Goal: Transaction & Acquisition: Purchase product/service

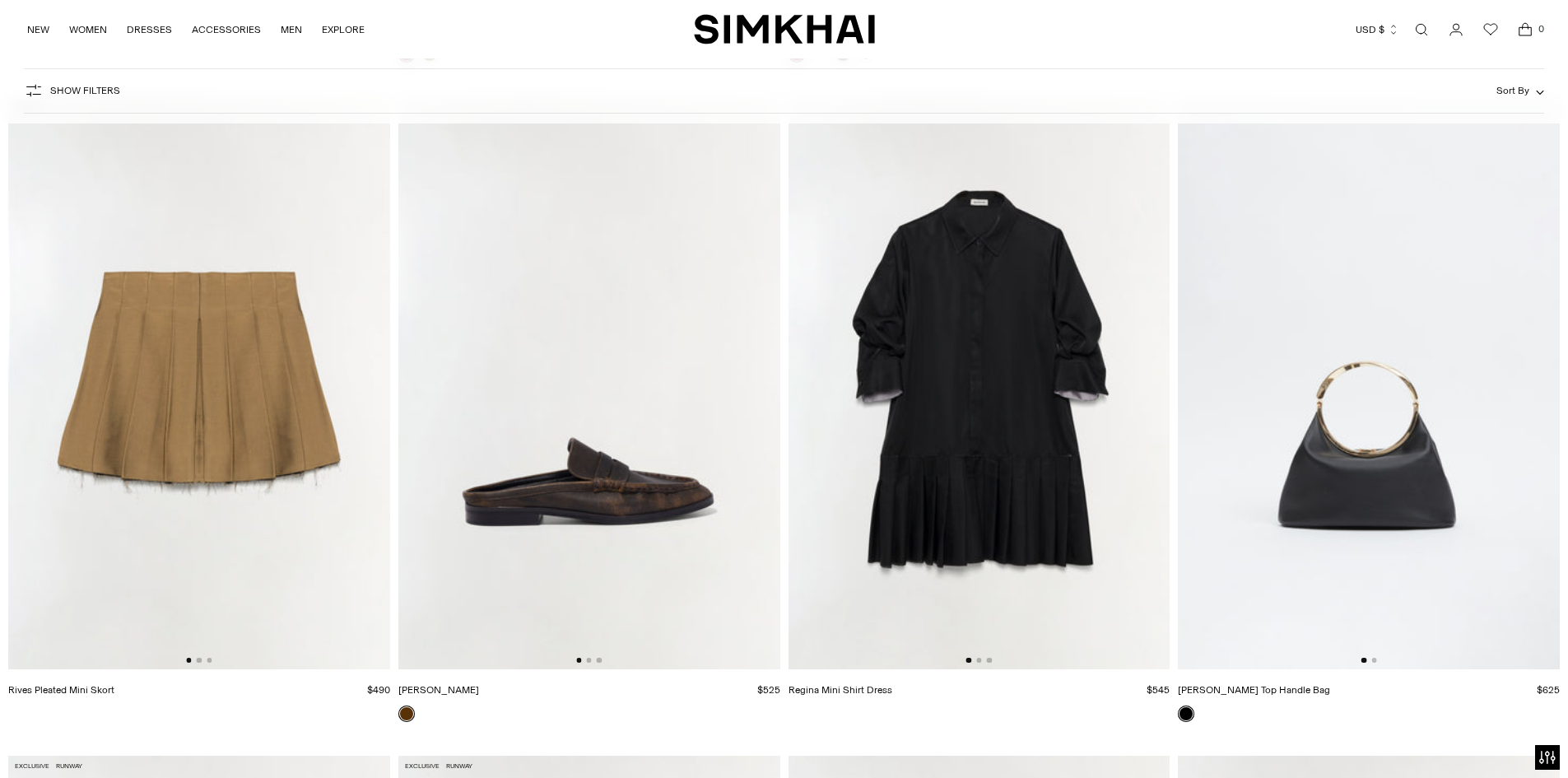
scroll to position [13335, 0]
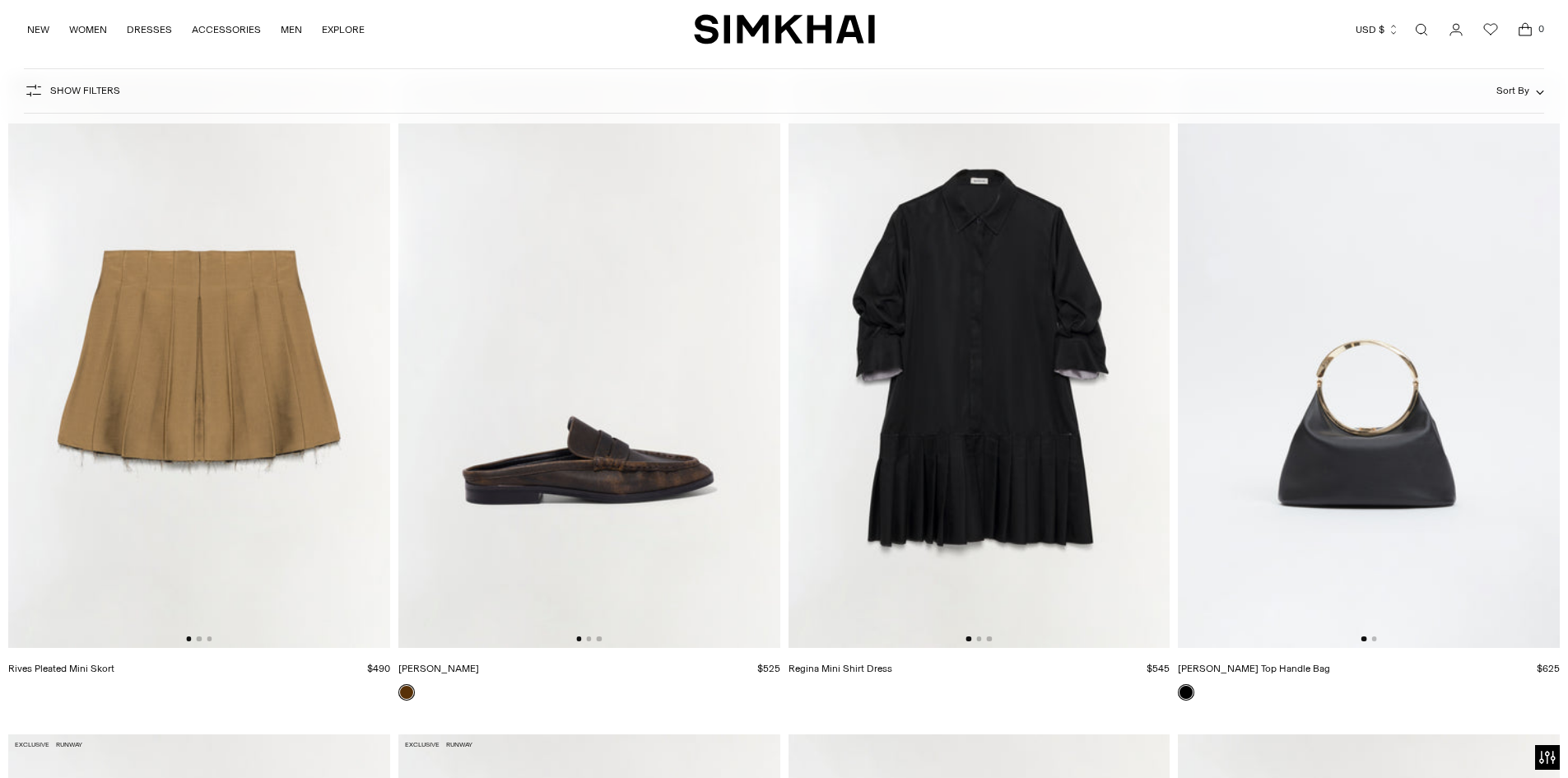
click at [974, 521] on img at bounding box center [979, 361] width 382 height 573
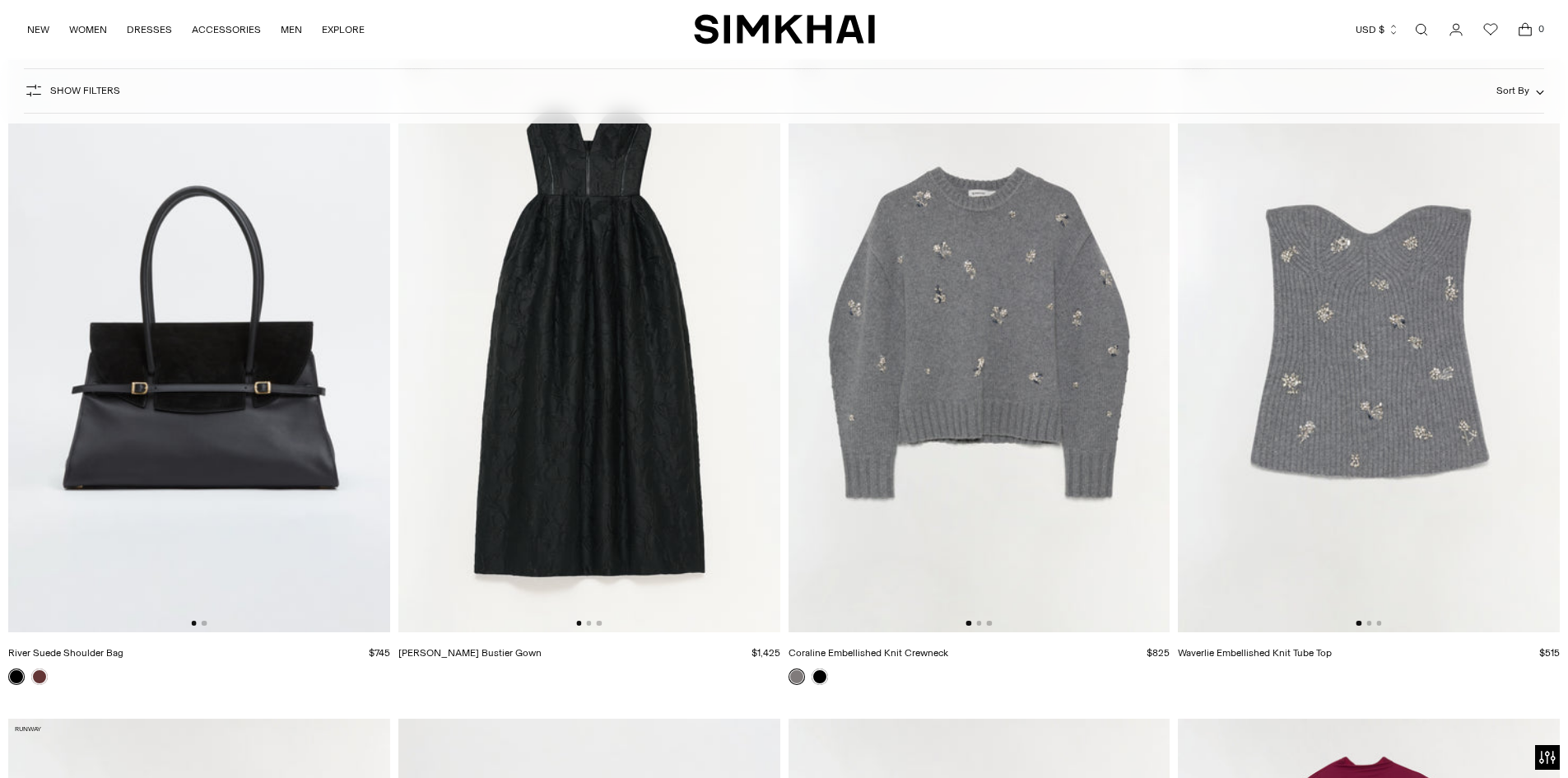
scroll to position [15064, 0]
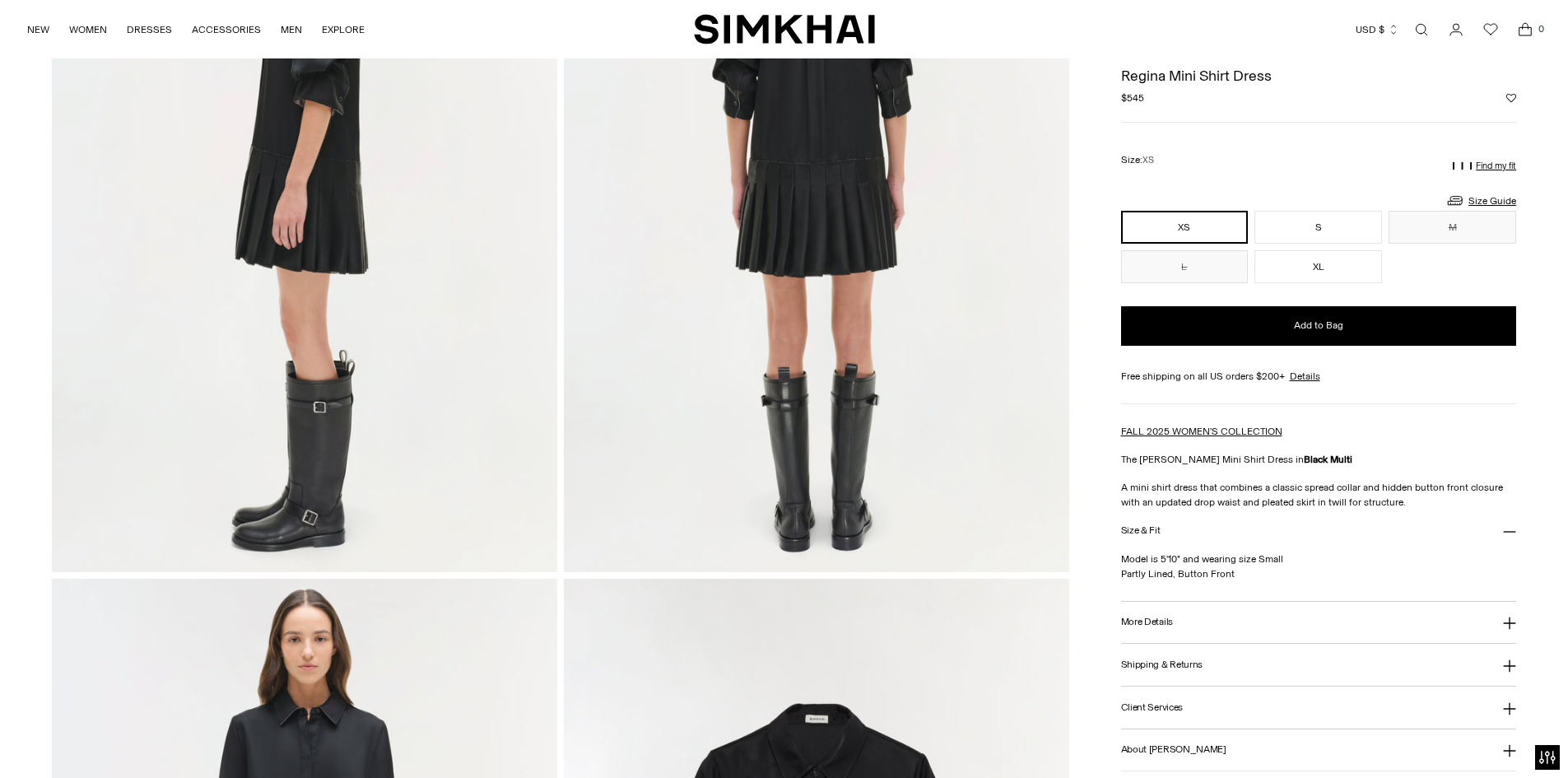
scroll to position [823, 0]
